Goal: Task Accomplishment & Management: Complete application form

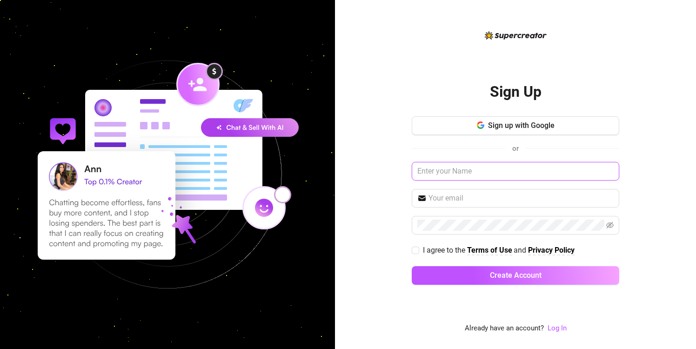
type input "s"
type input "stevejonesinspace"
click at [509, 175] on input "stevejonesinspace" at bounding box center [516, 171] width 208 height 19
click at [480, 197] on input "text" at bounding box center [521, 198] width 185 height 11
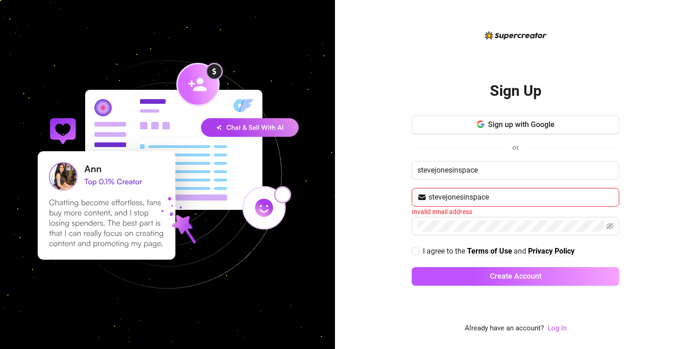
drag, startPoint x: 497, startPoint y: 195, endPoint x: 376, endPoint y: 195, distance: 121.0
click at [376, 195] on div "Sign Up Sign up with Google or stevejonesinspace stevejonesinspace Invalid emai…" at bounding box center [515, 174] width 361 height 349
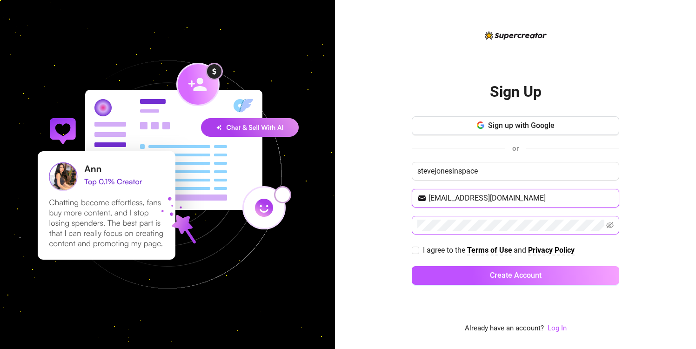
type input "[EMAIL_ADDRESS][DOMAIN_NAME]"
click at [358, 247] on div "Sign Up Sign up with Google or stevejonesinspace [EMAIL_ADDRESS][DOMAIN_NAME] I…" at bounding box center [515, 174] width 361 height 349
click at [418, 249] on input "I agree to the Terms of Use and Privacy Policy" at bounding box center [415, 250] width 7 height 7
checkbox input "true"
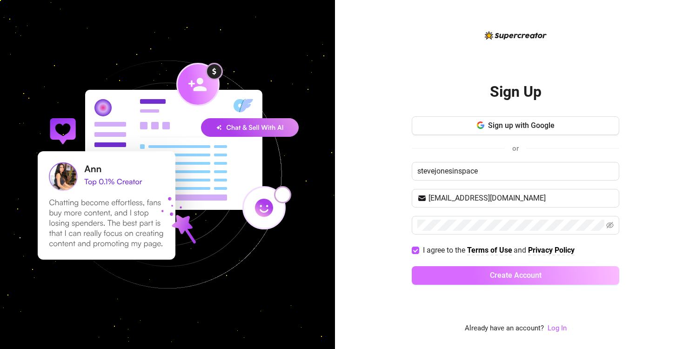
click at [464, 275] on button "Create Account" at bounding box center [516, 275] width 208 height 19
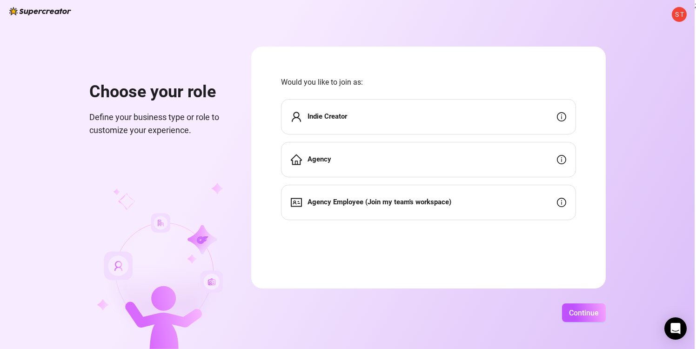
click at [424, 109] on div "Indie Creator" at bounding box center [428, 116] width 295 height 35
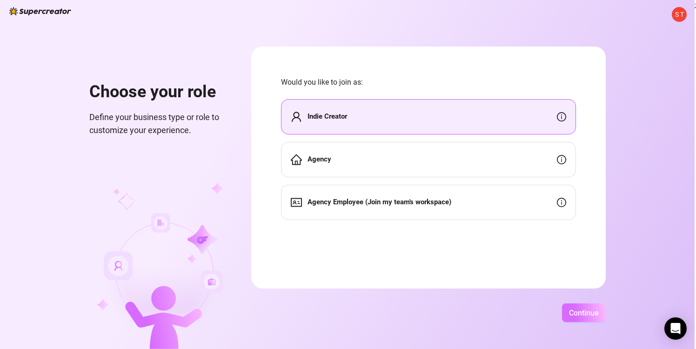
click at [598, 317] on span "Continue" at bounding box center [584, 313] width 30 height 9
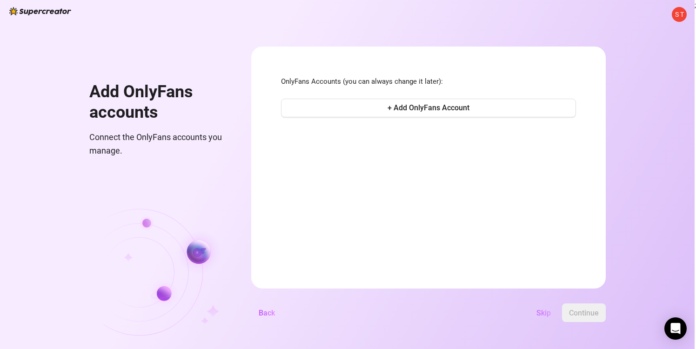
click at [551, 310] on span "Skip" at bounding box center [544, 313] width 14 height 9
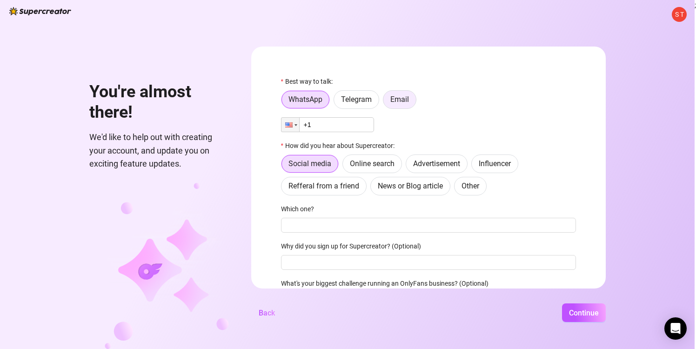
click at [409, 103] on span "Email" at bounding box center [400, 99] width 19 height 9
click at [386, 102] on input "Email" at bounding box center [386, 102] width 0 height 0
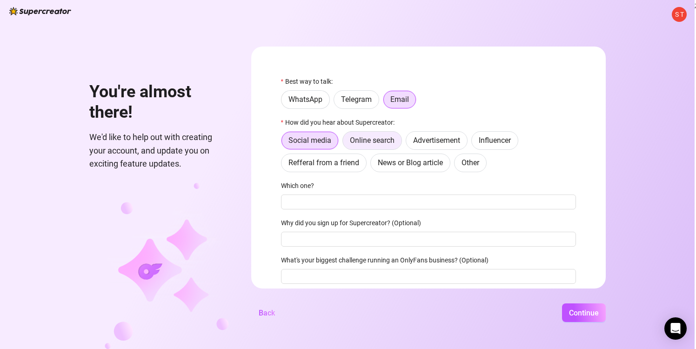
click at [395, 142] on span "Online search" at bounding box center [372, 140] width 45 height 9
click at [345, 143] on input "Online search" at bounding box center [345, 143] width 0 height 0
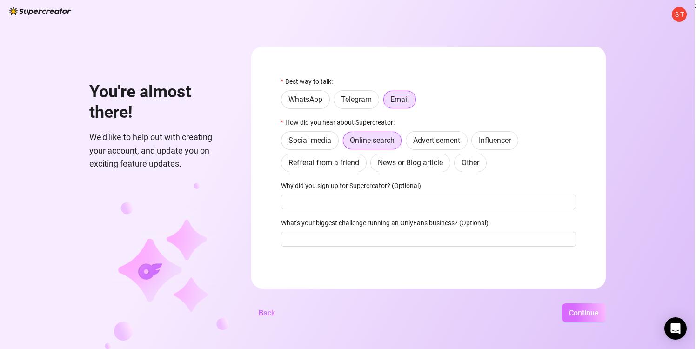
click at [595, 311] on span "Continue" at bounding box center [584, 313] width 30 height 9
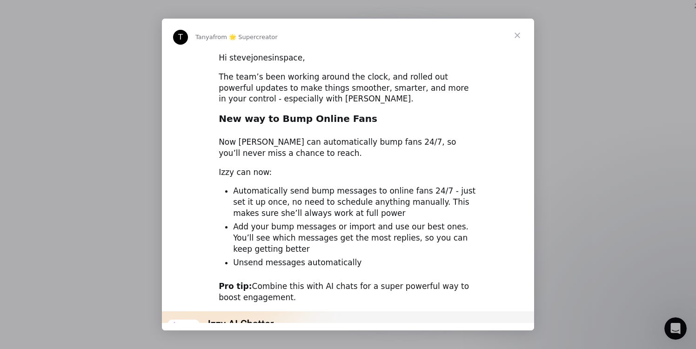
click at [516, 33] on span "Close" at bounding box center [518, 36] width 34 height 34
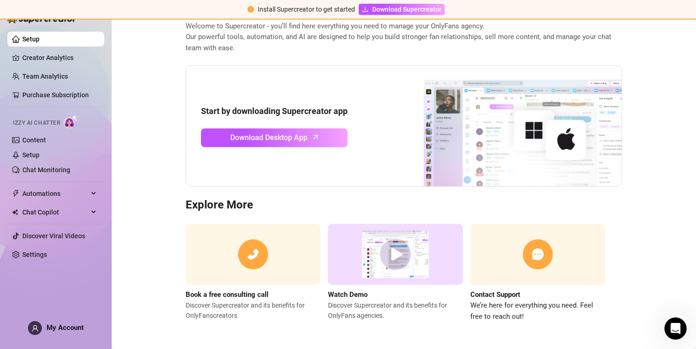
scroll to position [53, 0]
